Goal: Check status

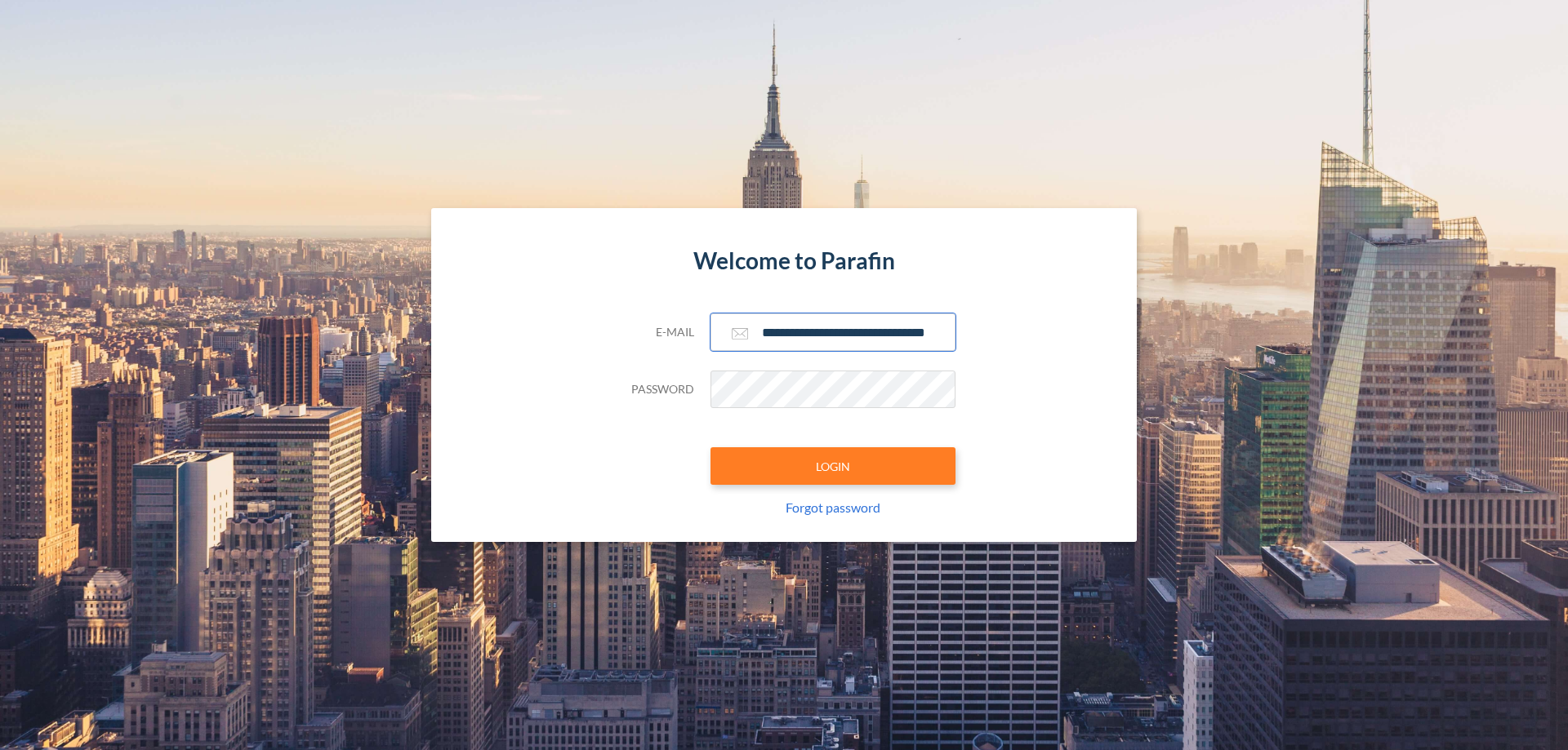
type input "**********"
click at [833, 467] on button "LOGIN" at bounding box center [833, 467] width 245 height 38
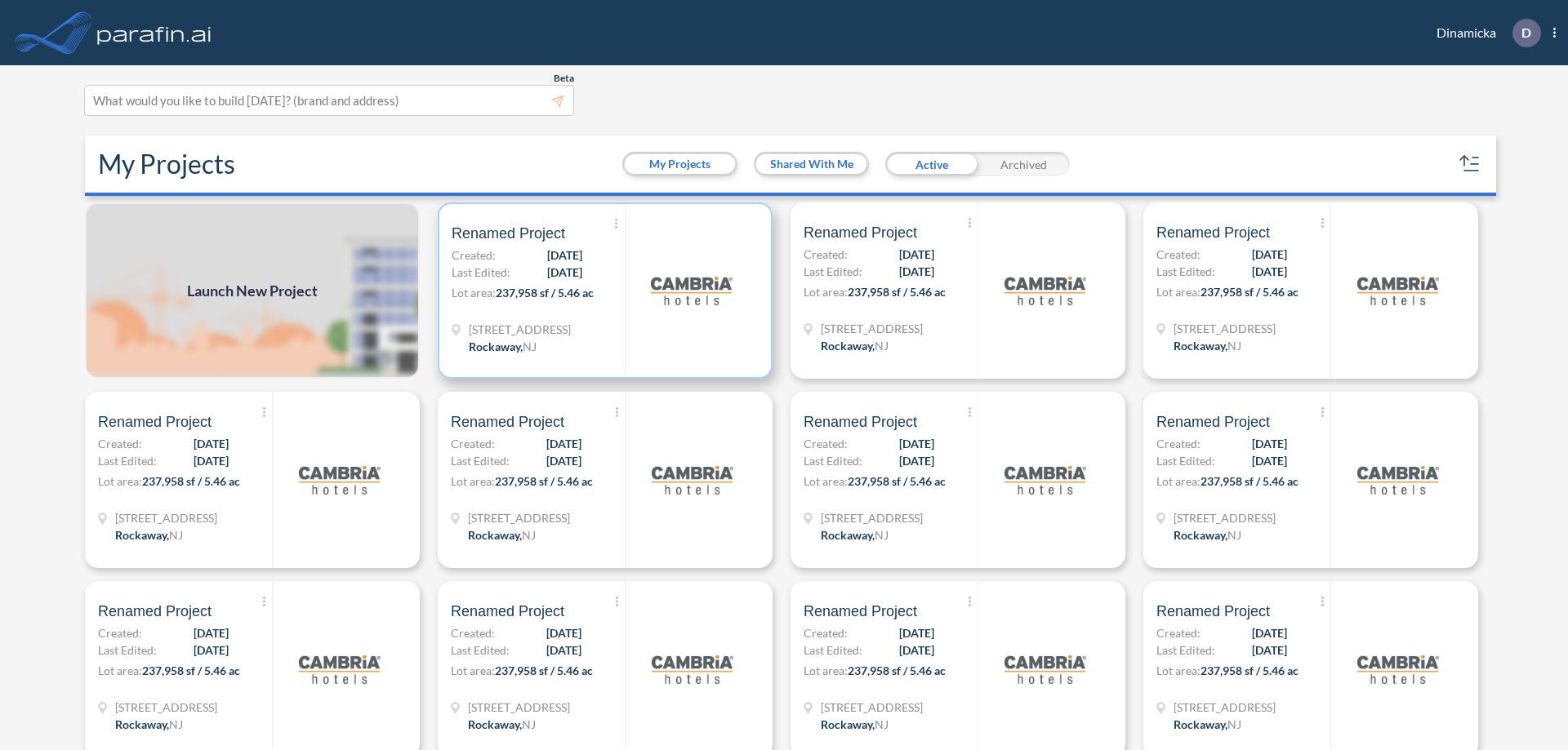
scroll to position [4, 0]
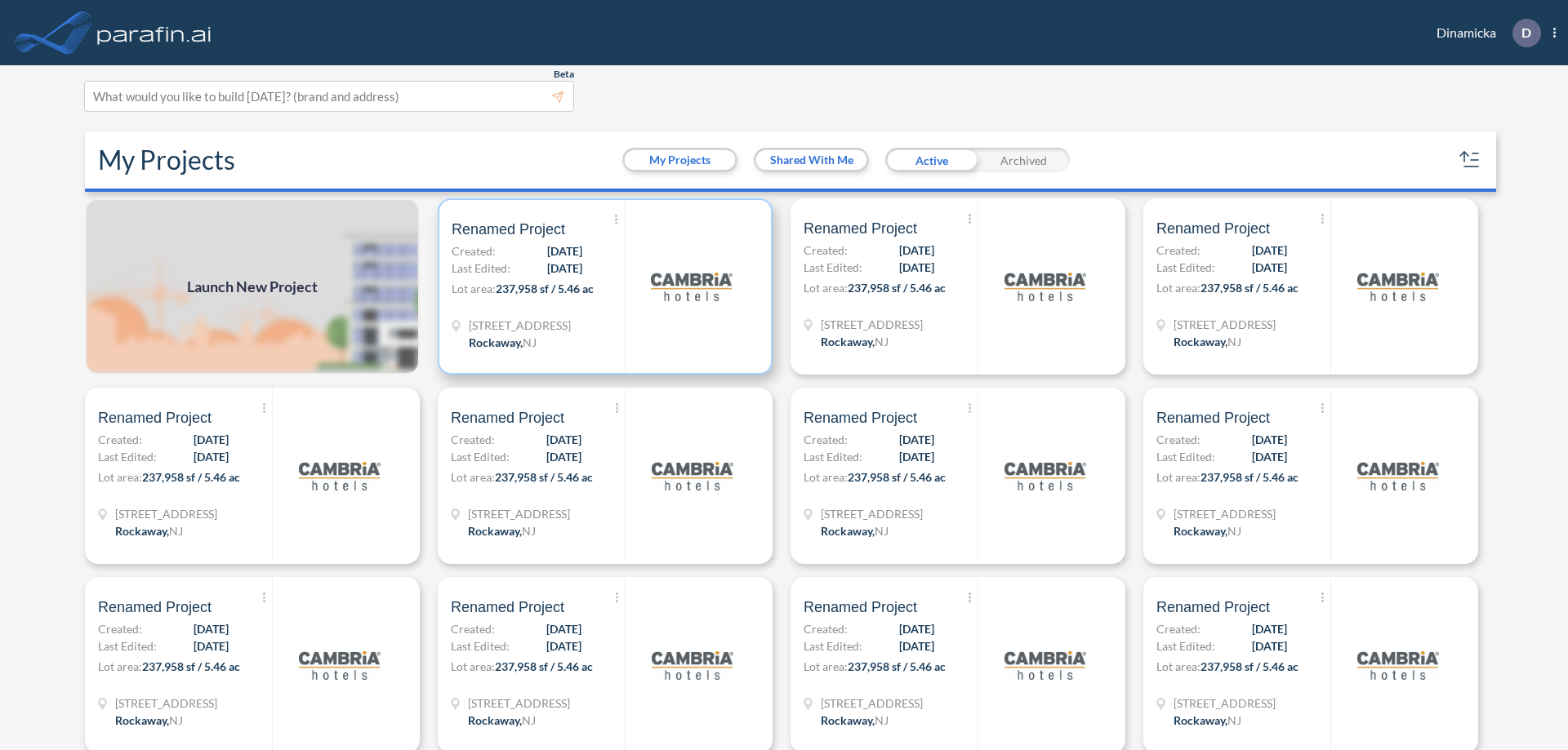
click at [602, 287] on p "Lot area: 237,958 sf / 5.46 ac" at bounding box center [538, 292] width 173 height 24
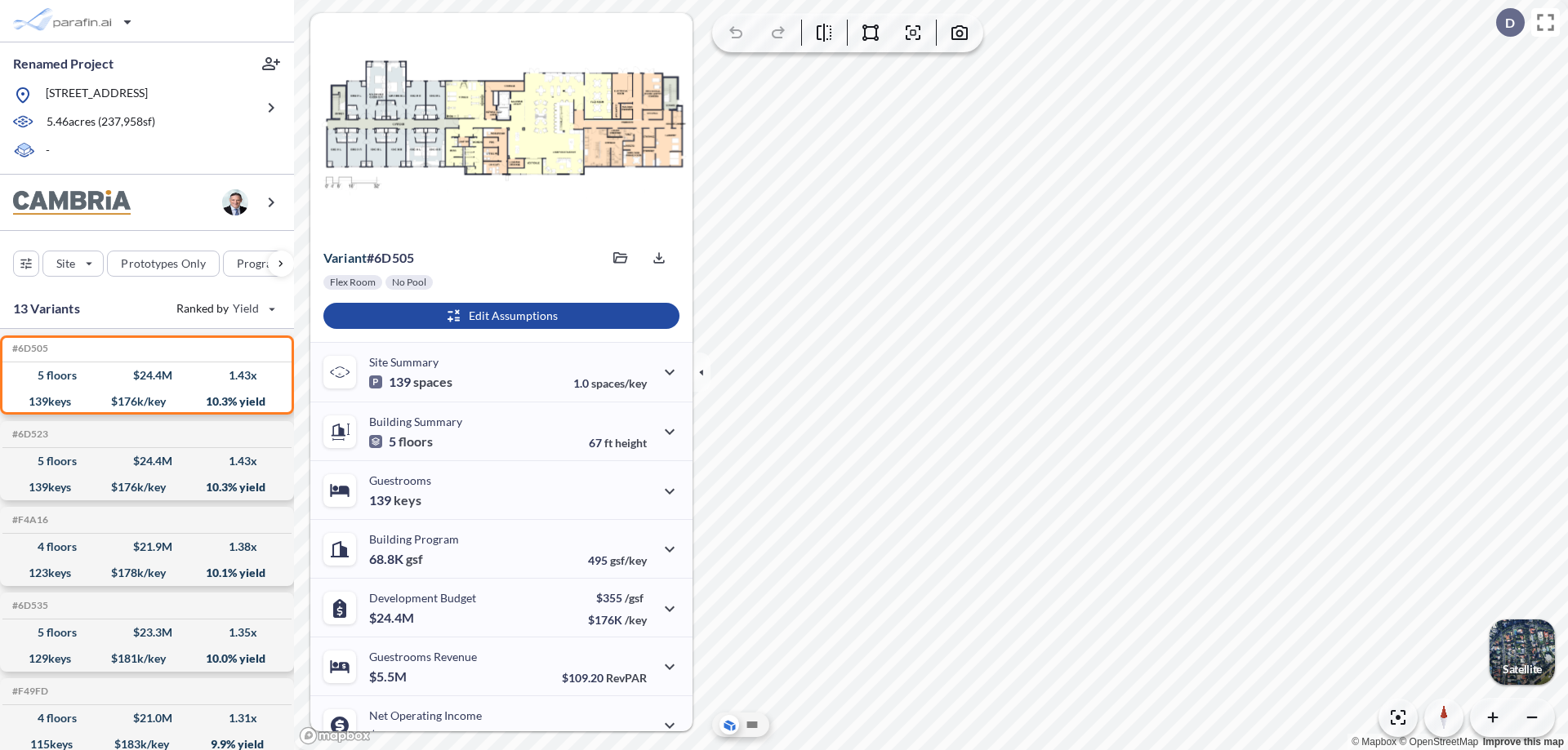
scroll to position [83, 0]
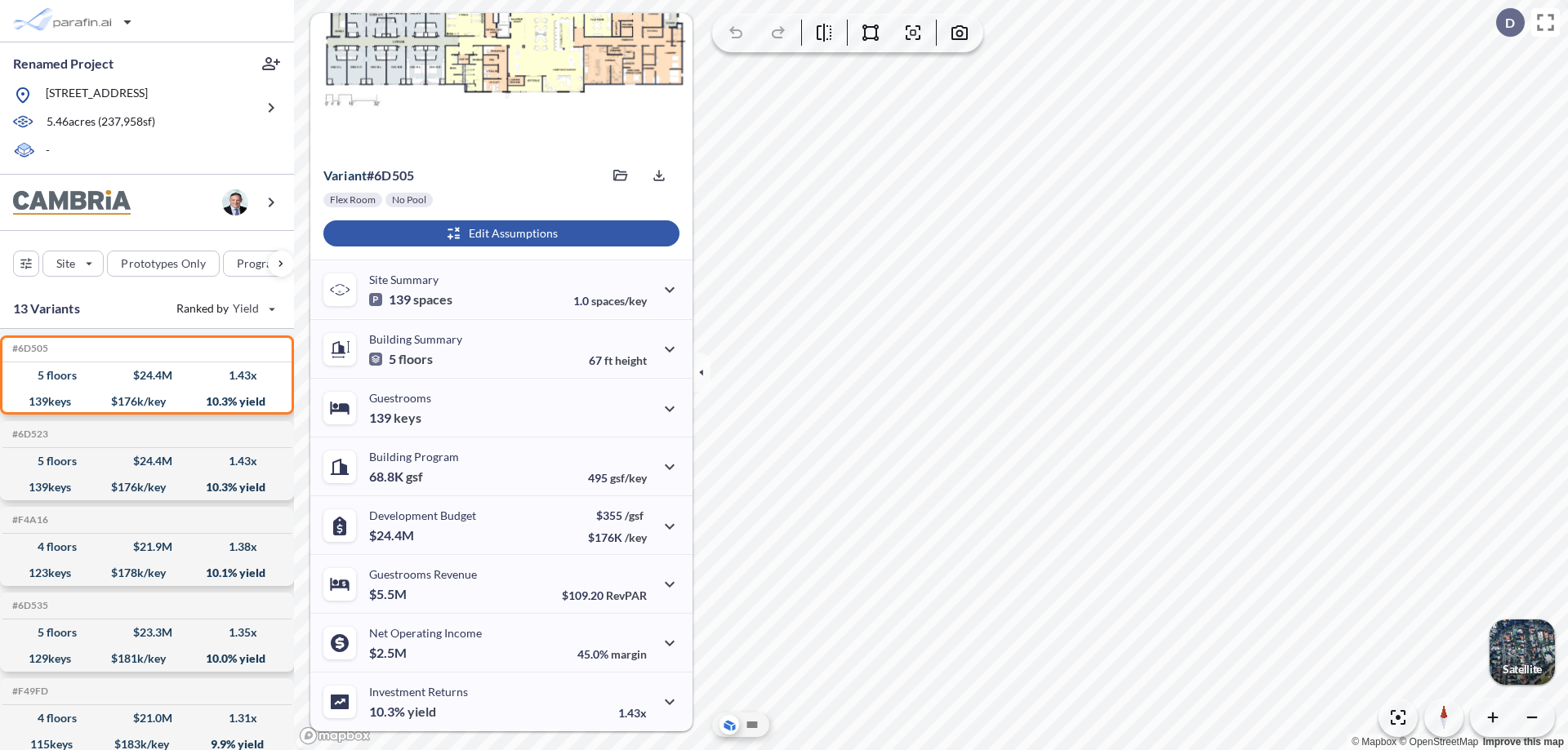
click at [499, 234] on div "button" at bounding box center [501, 233] width 357 height 26
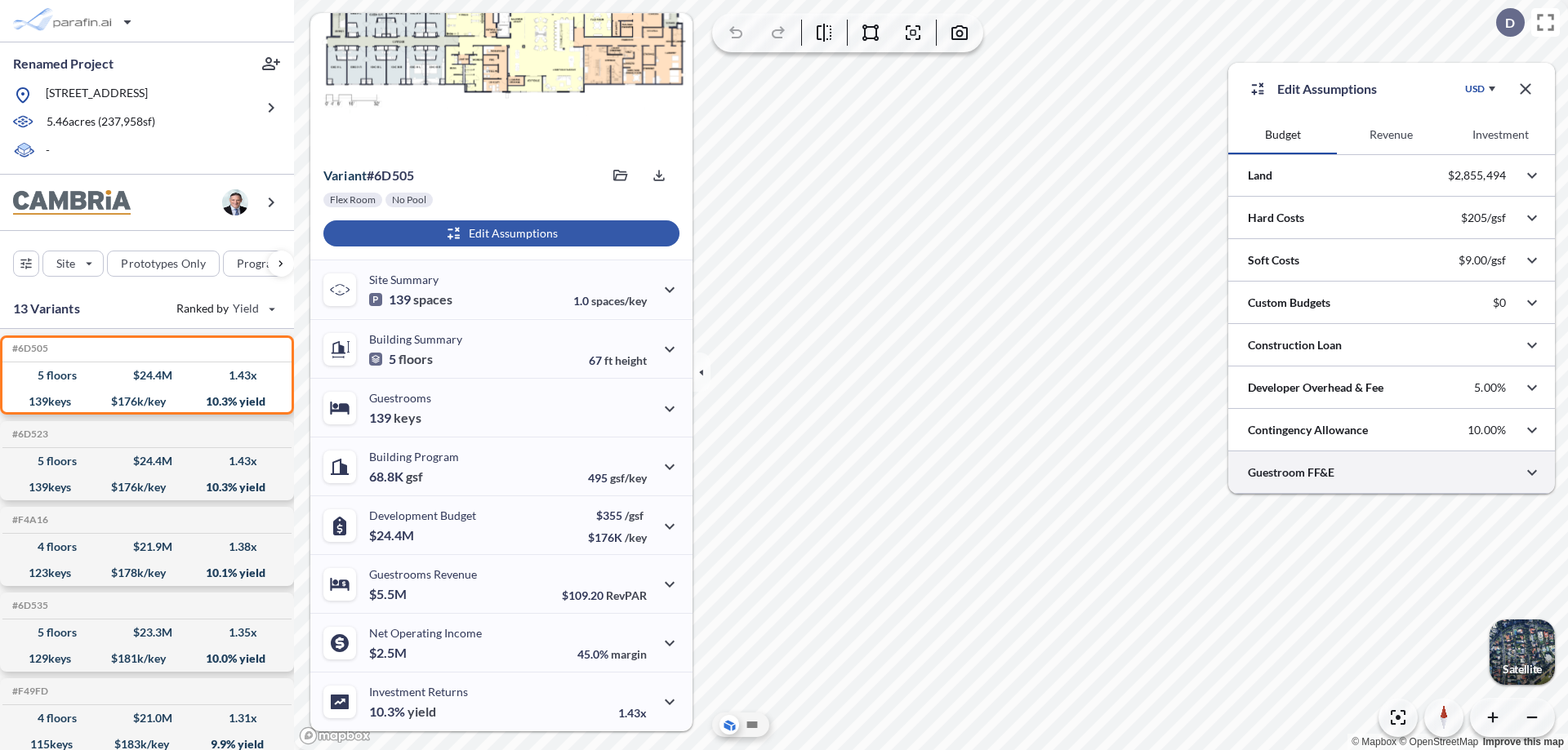
click at [1392, 472] on div at bounding box center [1392, 472] width 327 height 42
